Goal: Information Seeking & Learning: Learn about a topic

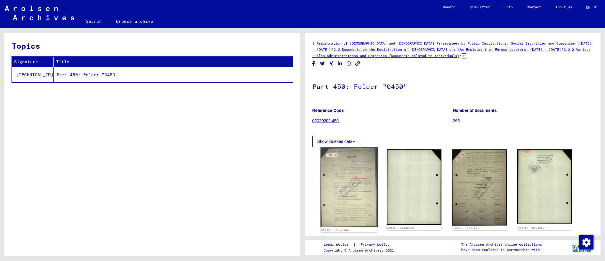
click at [337, 188] on img at bounding box center [348, 187] width 57 height 80
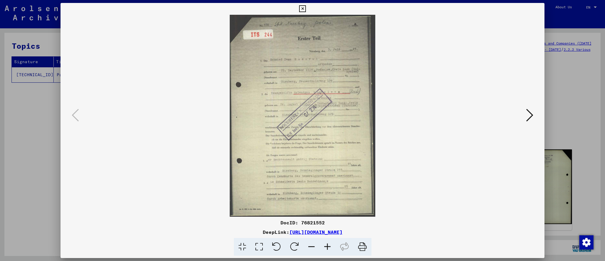
click at [325, 245] on icon at bounding box center [327, 247] width 16 height 18
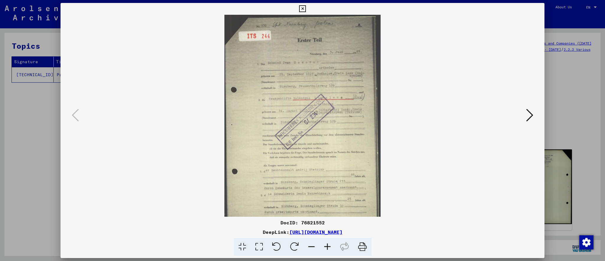
click at [325, 245] on icon at bounding box center [327, 247] width 16 height 18
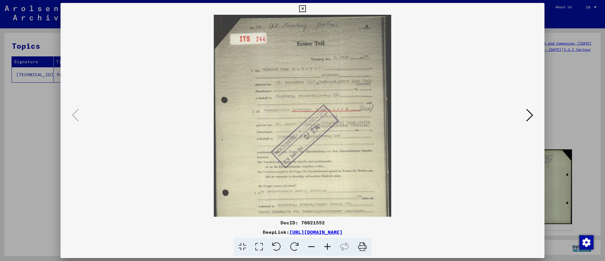
click at [325, 245] on icon at bounding box center [327, 247] width 16 height 18
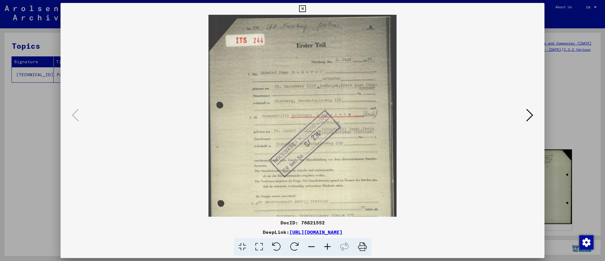
click at [325, 245] on icon at bounding box center [327, 247] width 16 height 18
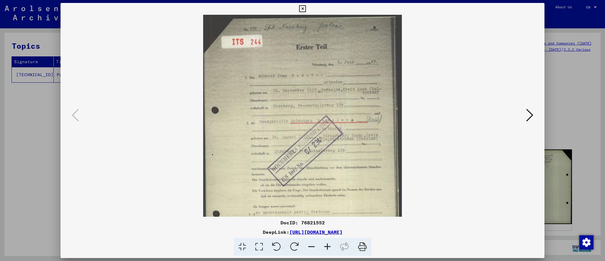
click at [325, 245] on icon at bounding box center [327, 247] width 16 height 18
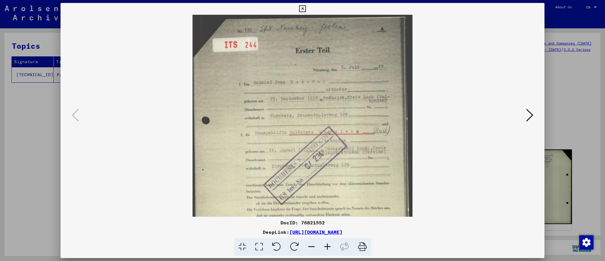
click at [325, 245] on icon at bounding box center [327, 247] width 16 height 18
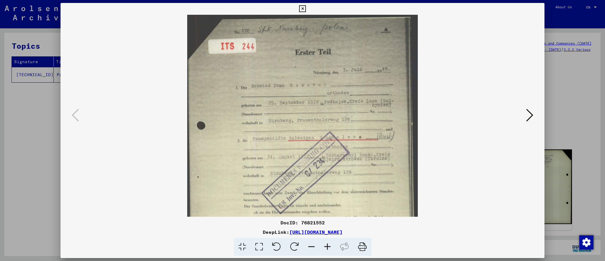
click at [325, 245] on icon at bounding box center [327, 247] width 16 height 18
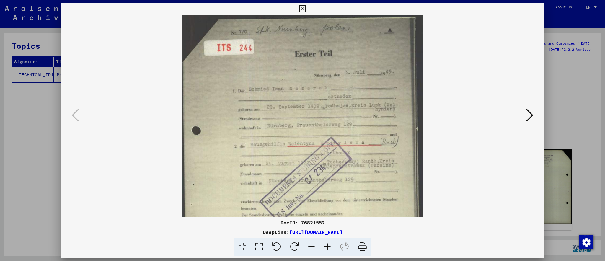
click at [325, 245] on icon at bounding box center [327, 247] width 16 height 18
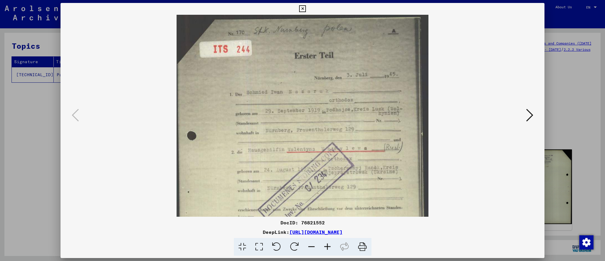
click at [325, 245] on icon at bounding box center [327, 247] width 16 height 18
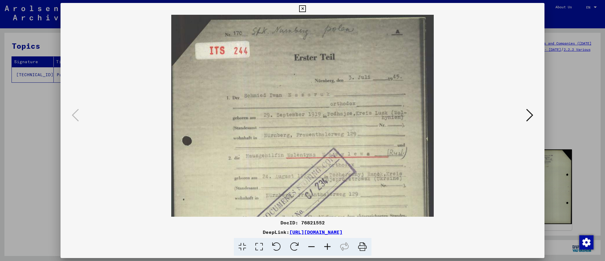
click at [325, 245] on icon at bounding box center [327, 247] width 16 height 18
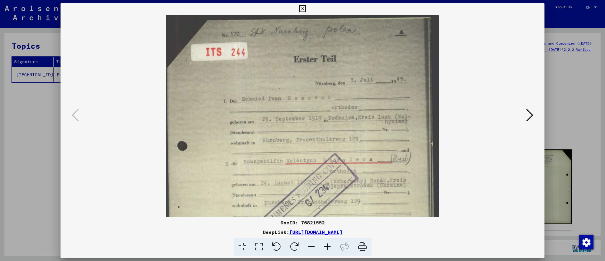
click at [326, 245] on icon at bounding box center [327, 247] width 16 height 18
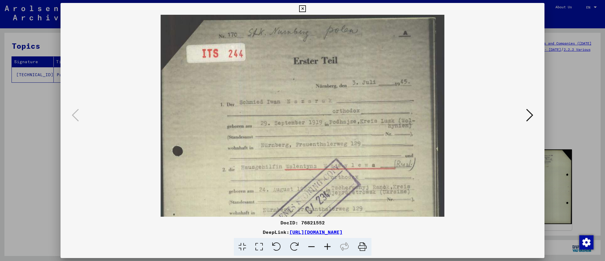
click at [326, 245] on icon at bounding box center [327, 247] width 16 height 18
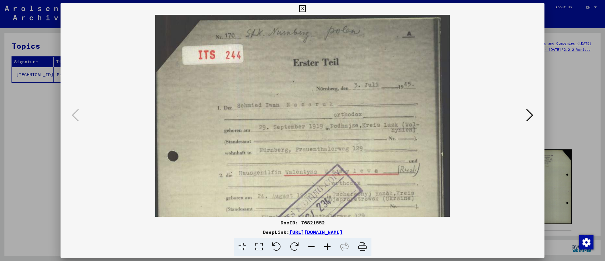
click at [326, 245] on icon at bounding box center [327, 247] width 16 height 18
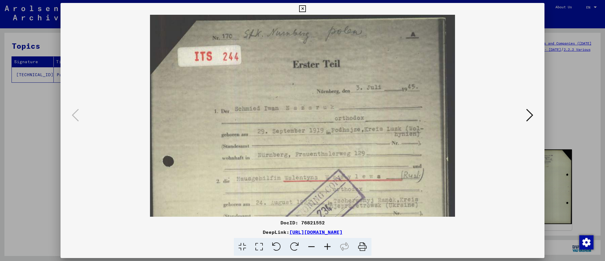
click at [326, 246] on icon at bounding box center [327, 247] width 16 height 18
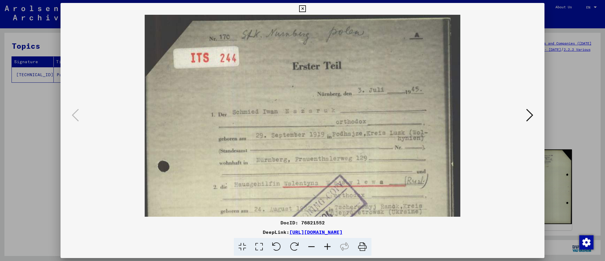
click at [326, 246] on icon at bounding box center [327, 247] width 16 height 18
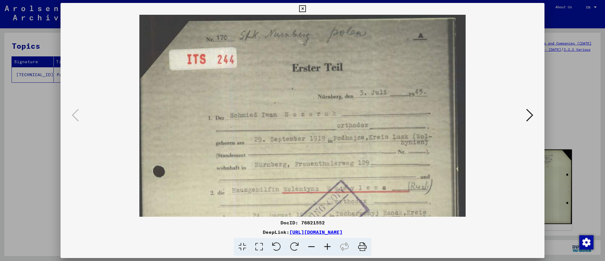
click at [326, 246] on icon at bounding box center [327, 247] width 16 height 18
click at [327, 246] on icon at bounding box center [327, 247] width 16 height 18
click at [327, 247] on icon at bounding box center [327, 247] width 16 height 18
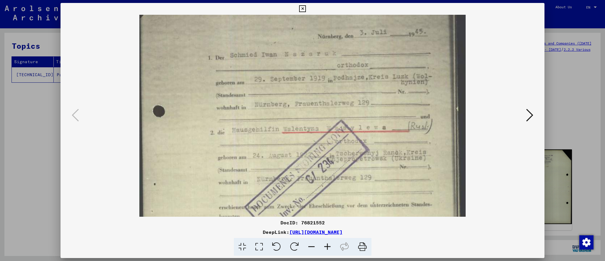
scroll to position [61, 0]
drag, startPoint x: 340, startPoint y: 155, endPoint x: 341, endPoint y: 93, distance: 61.7
click at [341, 93] on img at bounding box center [302, 180] width 326 height 453
click at [326, 244] on icon at bounding box center [327, 247] width 16 height 18
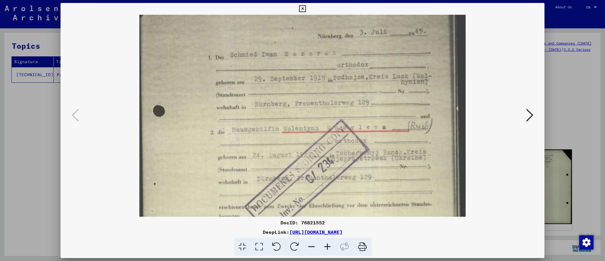
click at [327, 244] on icon at bounding box center [327, 247] width 16 height 18
click at [326, 247] on icon at bounding box center [327, 247] width 16 height 18
click at [327, 247] on icon at bounding box center [327, 247] width 16 height 18
